Goal: Task Accomplishment & Management: Use online tool/utility

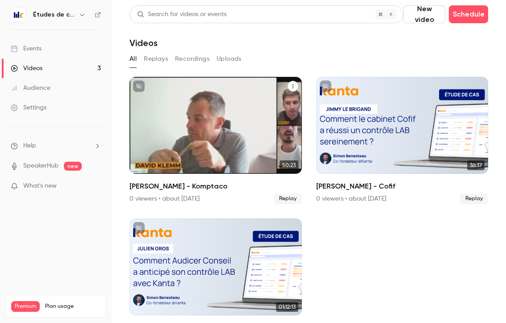
scroll to position [33, 0]
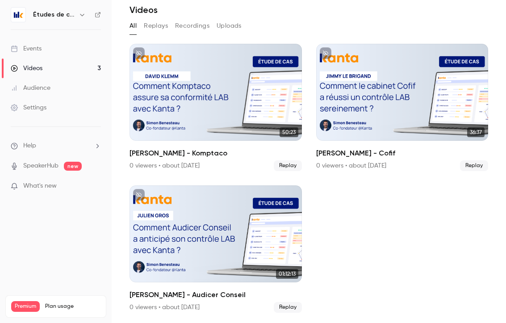
click at [40, 49] on div "Events" at bounding box center [26, 48] width 31 height 9
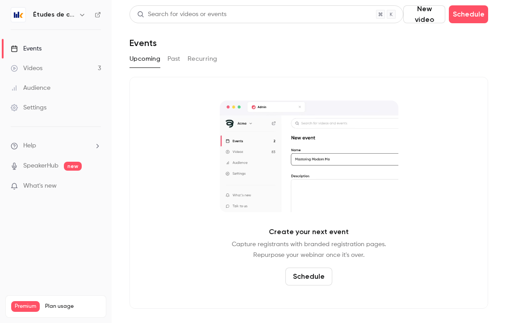
click at [50, 77] on link "Videos 3" at bounding box center [56, 69] width 112 height 20
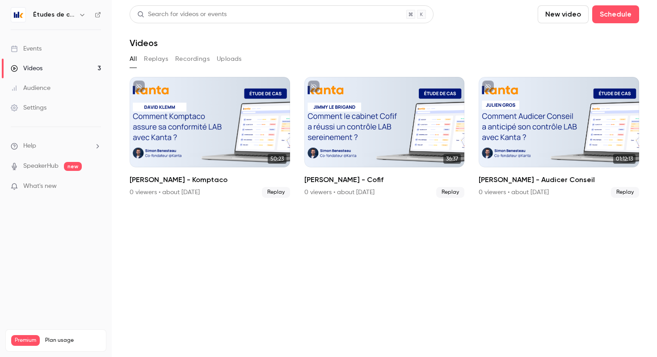
click at [140, 59] on div "All Replays Recordings Uploads" at bounding box center [384, 59] width 509 height 14
click at [161, 55] on button "Replays" at bounding box center [156, 59] width 24 height 14
click at [182, 54] on button "Recordings" at bounding box center [192, 59] width 34 height 14
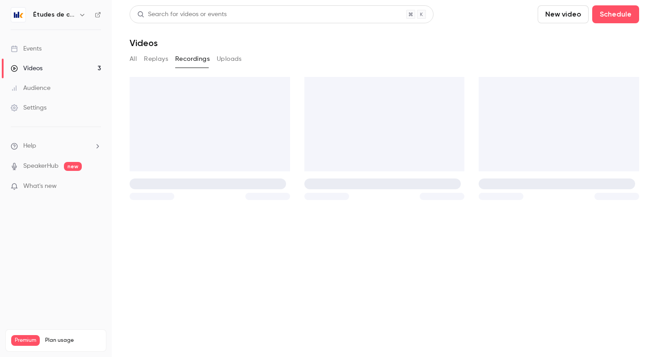
click at [222, 55] on button "Uploads" at bounding box center [229, 59] width 25 height 14
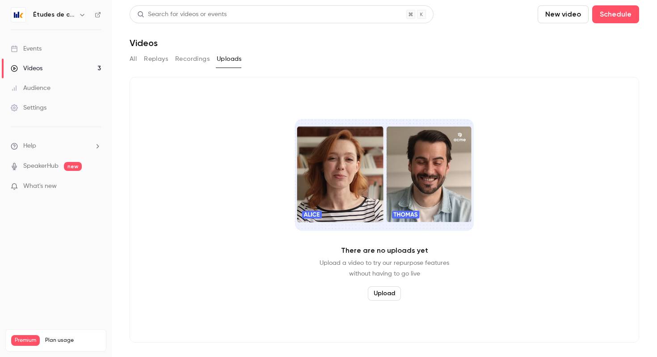
click at [138, 59] on div "All Replays Recordings Uploads" at bounding box center [384, 59] width 509 height 14
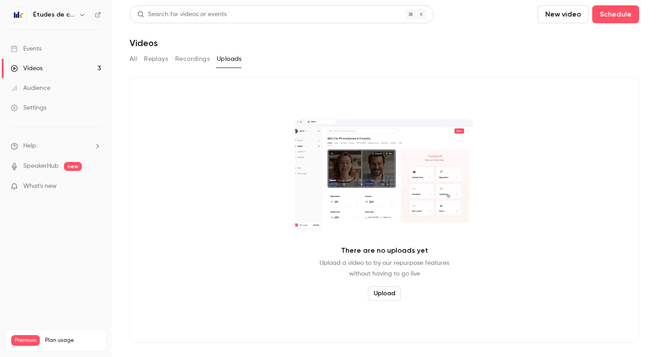
click at [155, 59] on button "Replays" at bounding box center [156, 59] width 24 height 14
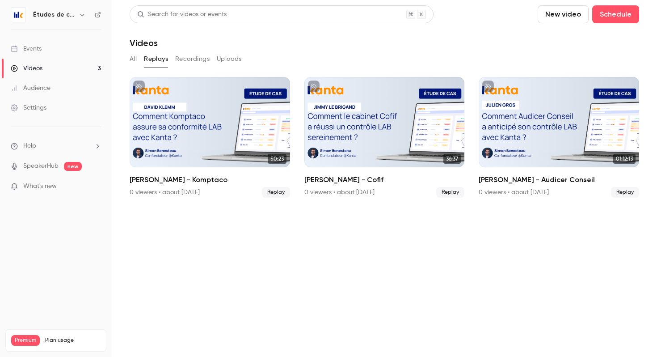
click at [131, 57] on button "All" at bounding box center [133, 59] width 7 height 14
click at [48, 183] on span "What's new" at bounding box center [40, 185] width 34 height 9
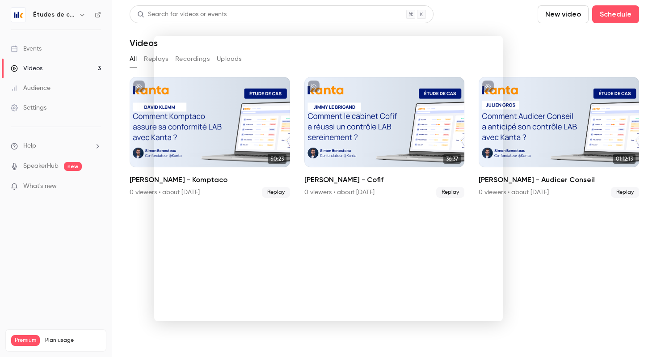
click at [506, 95] on div at bounding box center [328, 178] width 657 height 357
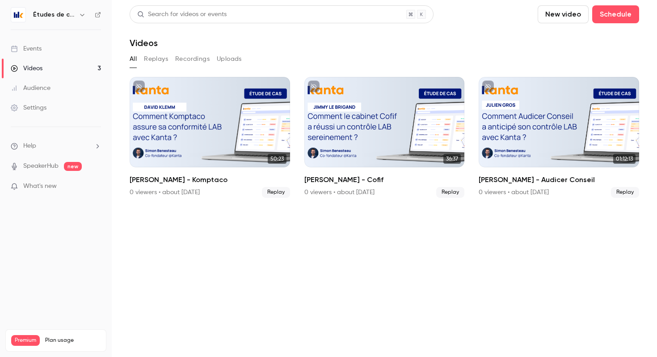
click at [51, 50] on link "Events" at bounding box center [56, 49] width 112 height 20
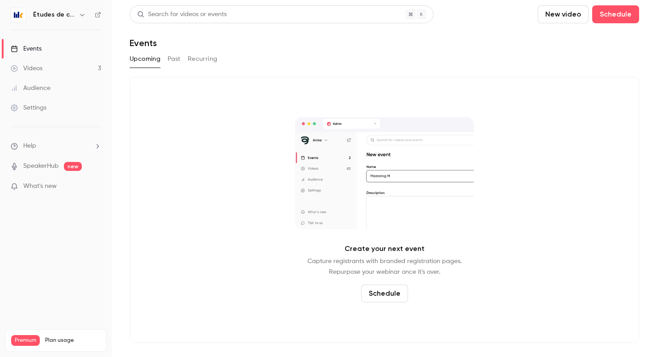
click at [23, 14] on img at bounding box center [18, 15] width 14 height 14
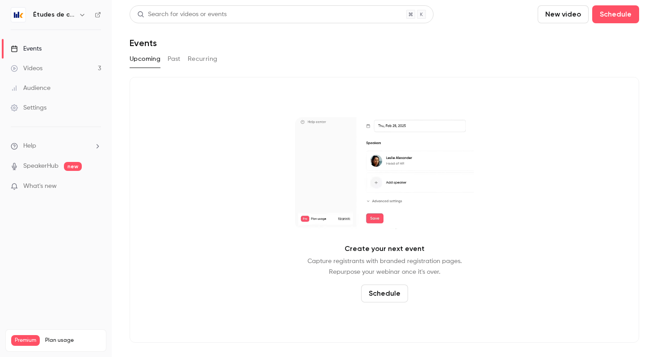
click at [9, 15] on nav "Études de cas Events Videos 3 Audience Settings Help SpeakerHub new What's new …" at bounding box center [56, 178] width 112 height 357
click at [60, 15] on h6 "Études de cas" at bounding box center [54, 14] width 42 height 9
click at [77, 15] on button "button" at bounding box center [82, 14] width 11 height 11
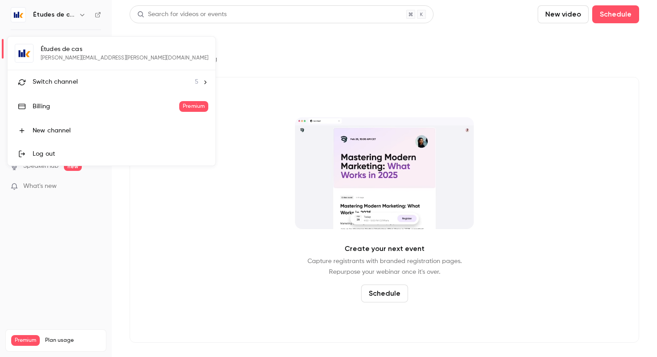
click at [143, 202] on div at bounding box center [328, 178] width 657 height 357
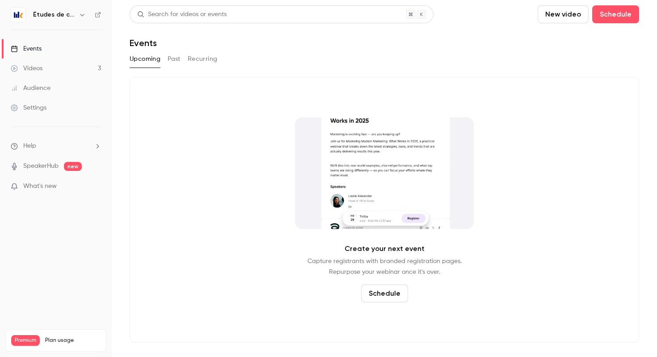
click at [42, 66] on div "Videos" at bounding box center [27, 68] width 32 height 9
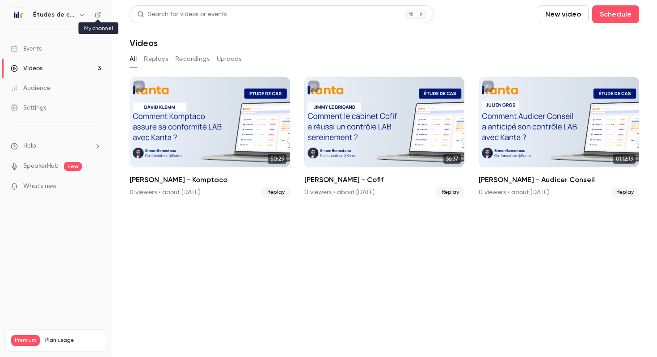
click at [99, 14] on icon at bounding box center [98, 15] width 6 height 6
click at [620, 21] on button "Schedule" at bounding box center [615, 14] width 47 height 18
click at [32, 47] on div at bounding box center [328, 178] width 657 height 357
click at [32, 47] on div "Events" at bounding box center [26, 48] width 31 height 9
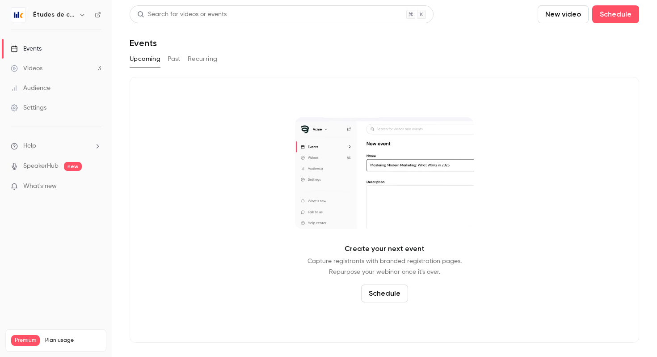
click at [176, 55] on button "Past" at bounding box center [174, 59] width 13 height 14
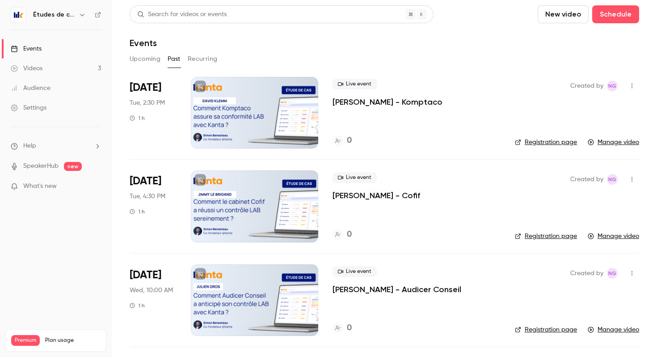
click at [211, 55] on button "Recurring" at bounding box center [203, 59] width 30 height 14
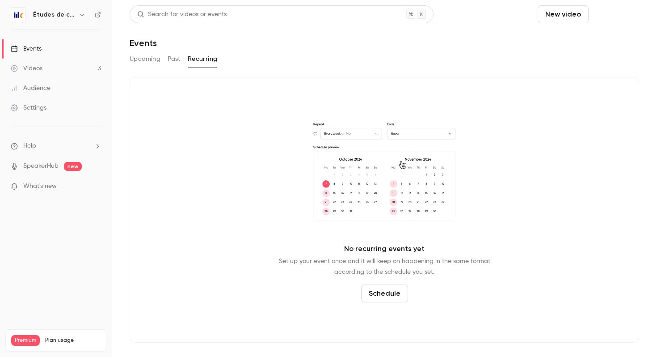
click at [608, 15] on button "Schedule" at bounding box center [615, 14] width 47 height 18
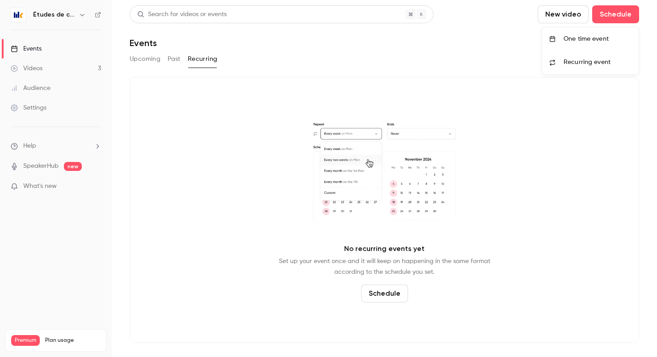
click at [555, 21] on div at bounding box center [328, 178] width 657 height 357
click at [561, 15] on button "New video" at bounding box center [562, 14] width 51 height 18
click at [572, 30] on li "Record" at bounding box center [588, 38] width 97 height 23
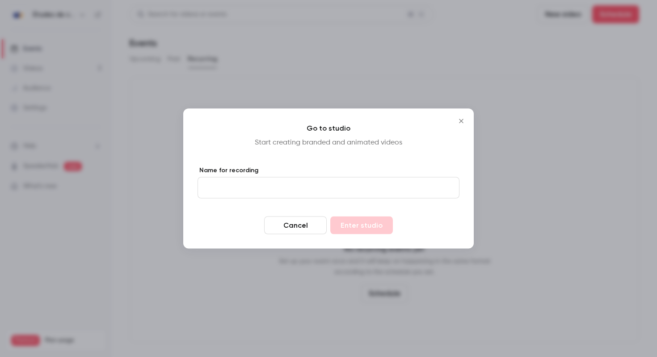
click at [466, 127] on button "Close" at bounding box center [461, 121] width 18 height 18
